Goal: Information Seeking & Learning: Learn about a topic

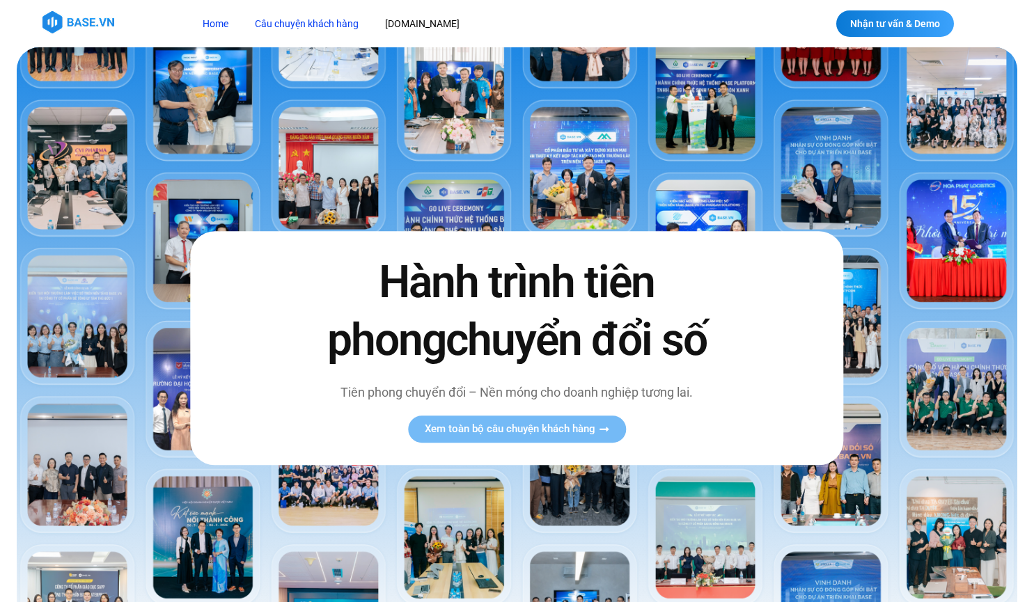
click at [287, 28] on link "Câu chuyện khách hàng" at bounding box center [306, 24] width 125 height 26
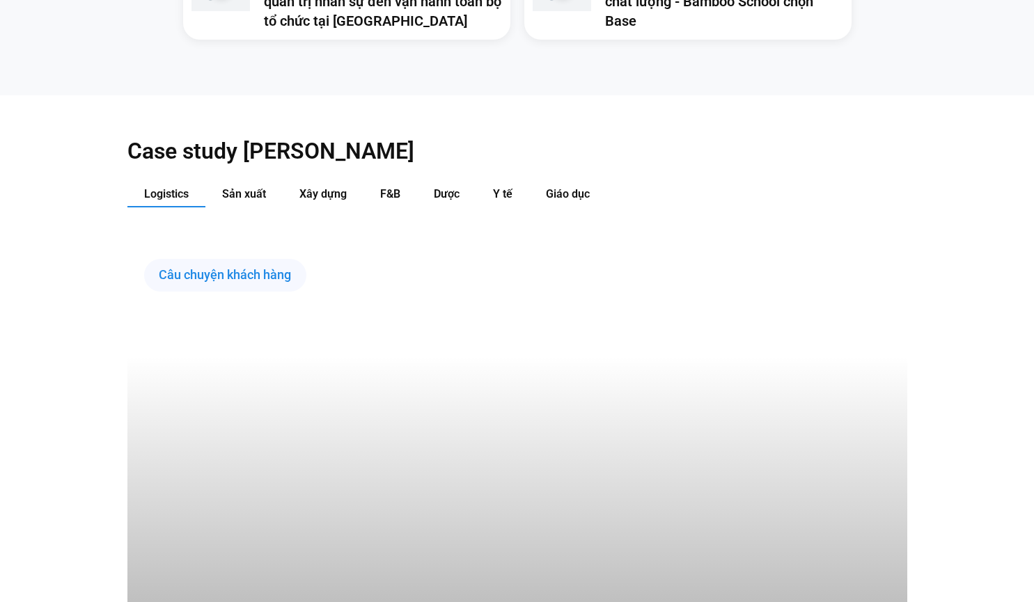
scroll to position [1360, 0]
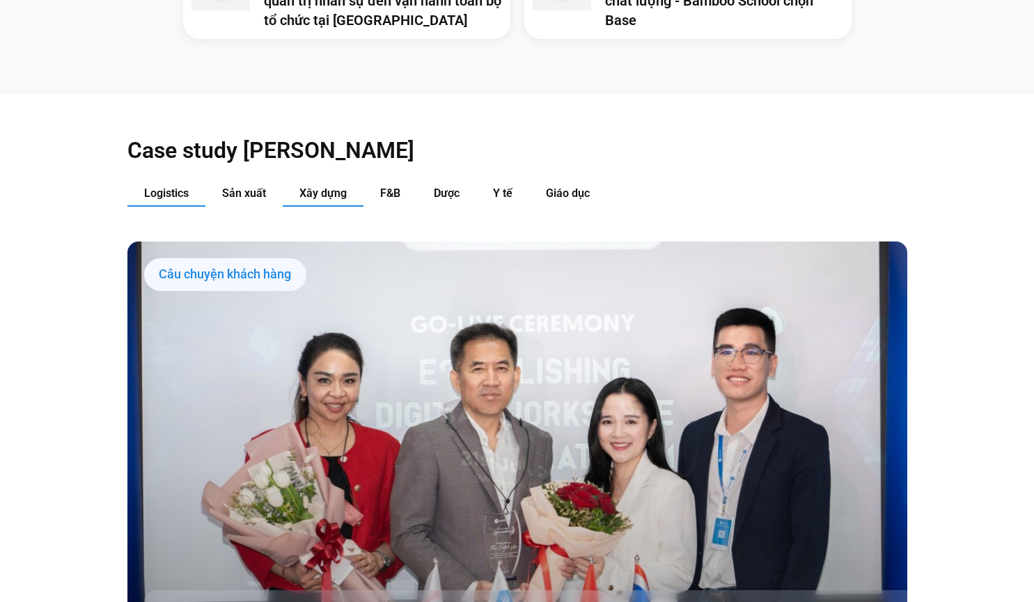
click at [322, 195] on span "Xây dựng" at bounding box center [322, 193] width 47 height 13
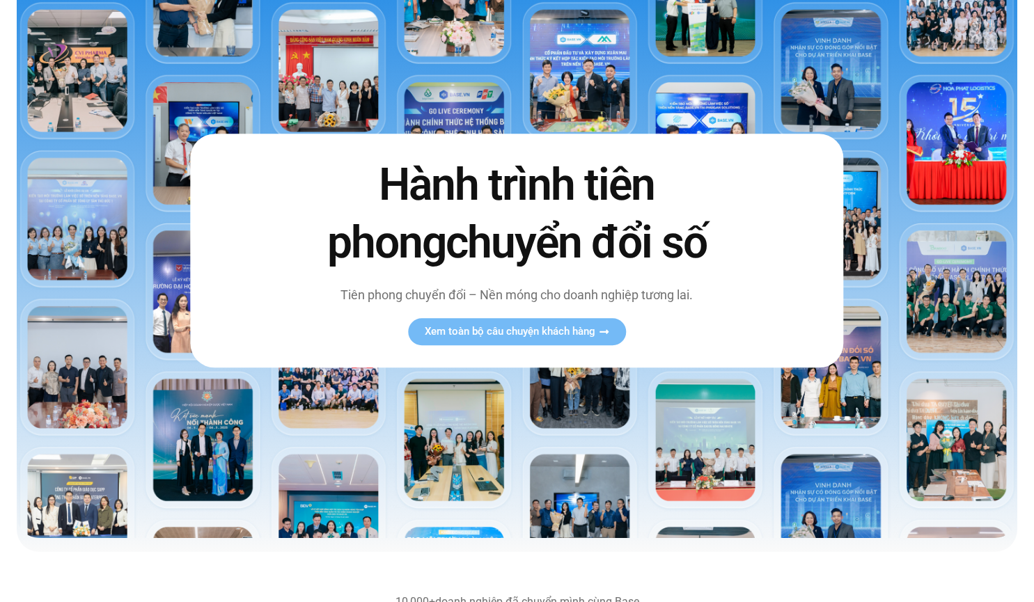
scroll to position [0, 0]
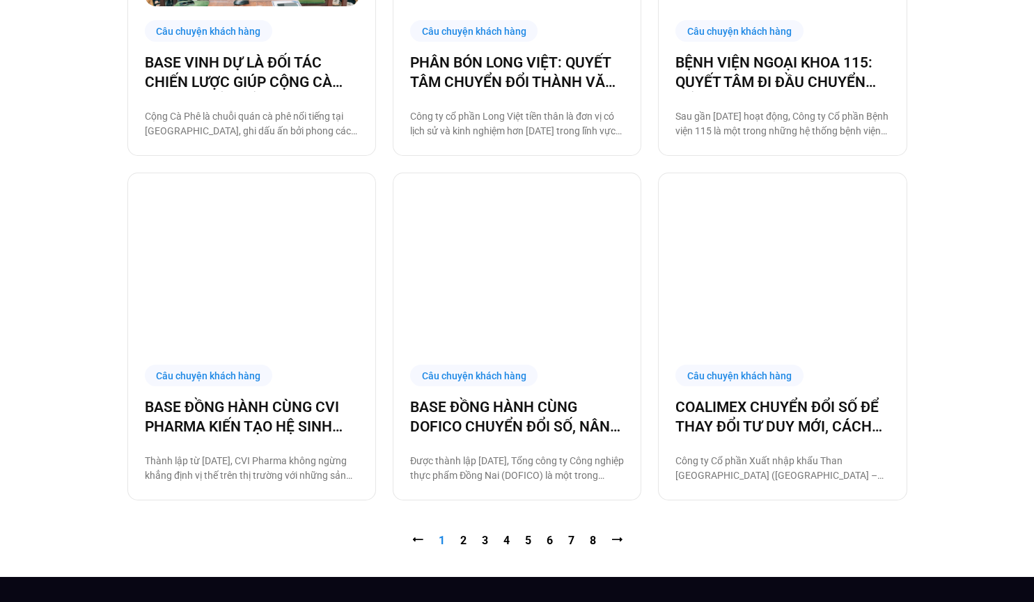
scroll to position [1250, 0]
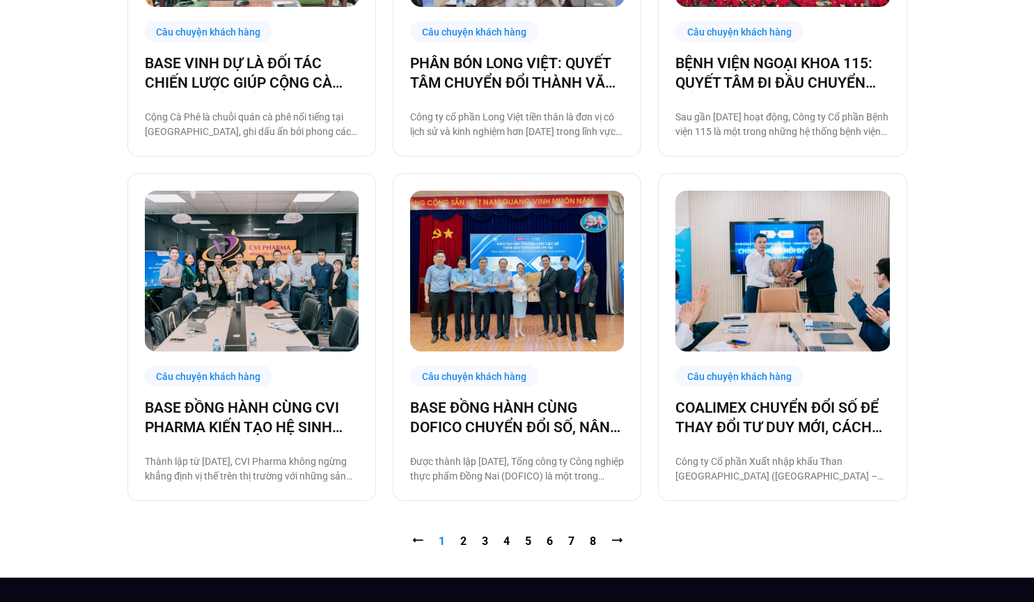
click at [469, 541] on nav "⭠ Trang 1 Trang 2 Trang 3 Trang 4 Trang 5 Trang 6 Trang 7 Trang 8 ⭢" at bounding box center [517, 541] width 780 height 17
click at [462, 541] on link "Trang 2" at bounding box center [463, 541] width 6 height 13
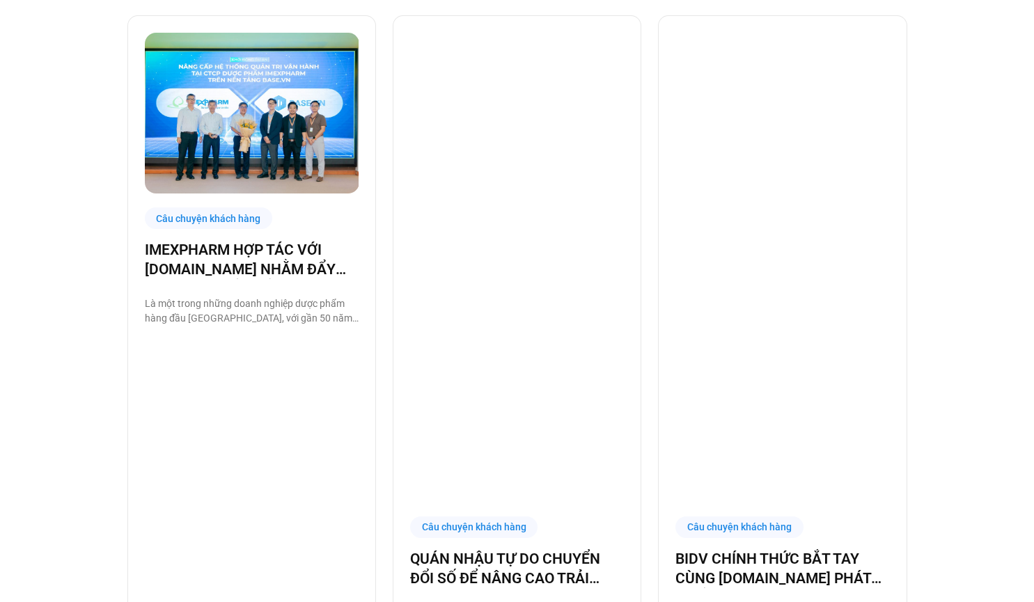
scroll to position [1409, 0]
